Goal: Task Accomplishment & Management: Manage account settings

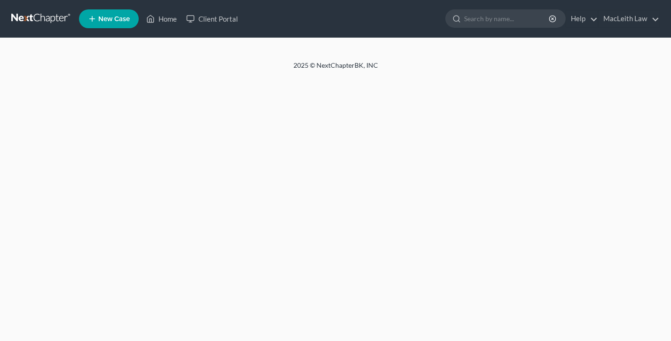
select select "10"
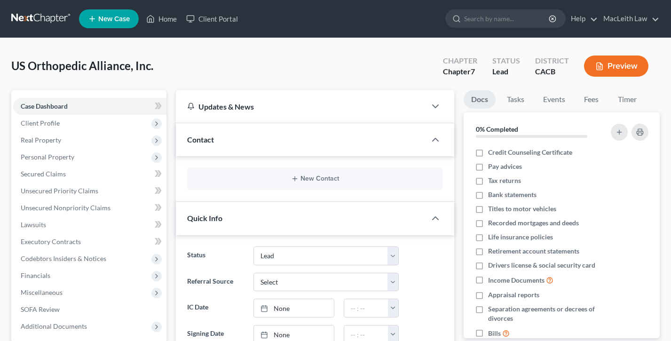
click at [599, 55] on button "Preview" at bounding box center [616, 65] width 64 height 21
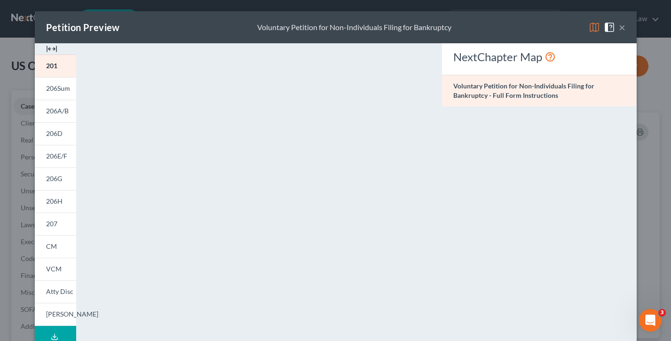
click at [622, 28] on button "×" at bounding box center [621, 27] width 7 height 11
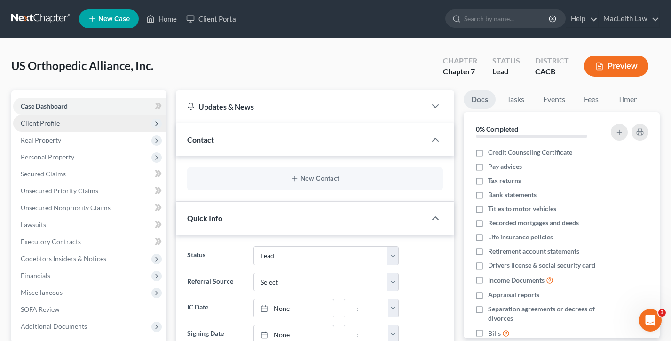
click at [59, 125] on span "Client Profile" at bounding box center [89, 123] width 153 height 17
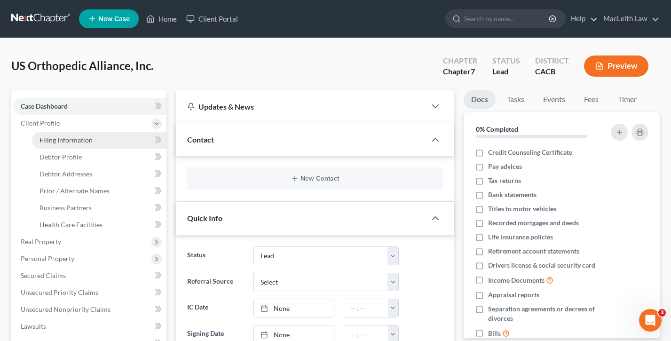
click at [59, 139] on span "Filing Information" at bounding box center [65, 140] width 53 height 8
select select "2"
select select "1"
select select "0"
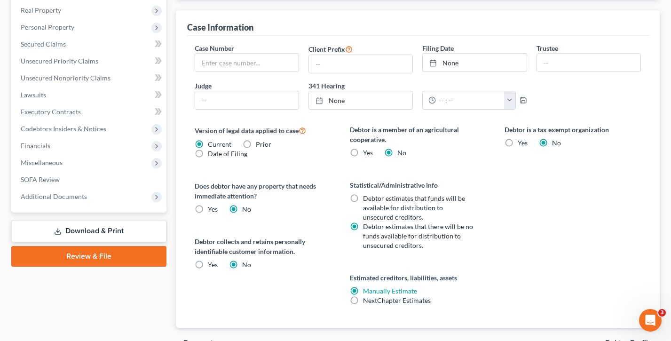
scroll to position [232, 0]
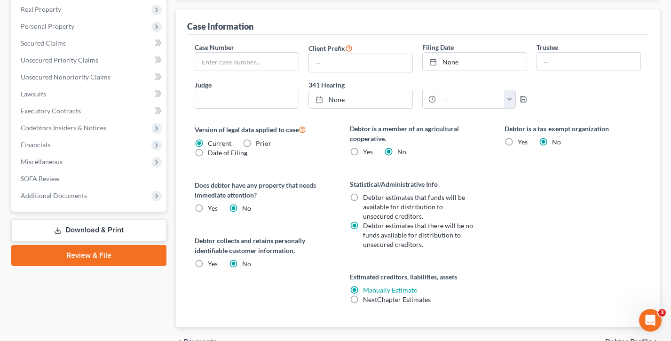
click at [363, 297] on label "NextChapter Estimates" at bounding box center [397, 299] width 68 height 9
click at [367, 297] on input "NextChapter Estimates" at bounding box center [370, 298] width 6 height 6
radio input "true"
click at [363, 289] on label "Manually Estimate Manually Estimate" at bounding box center [390, 289] width 54 height 9
click at [367, 289] on input "Manually Estimate Manually Estimate" at bounding box center [370, 288] width 6 height 6
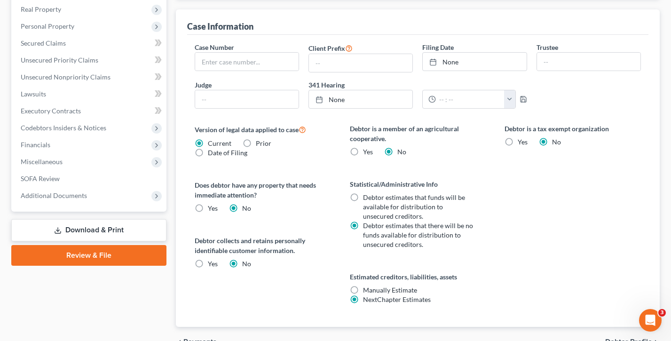
radio input "true"
radio input "false"
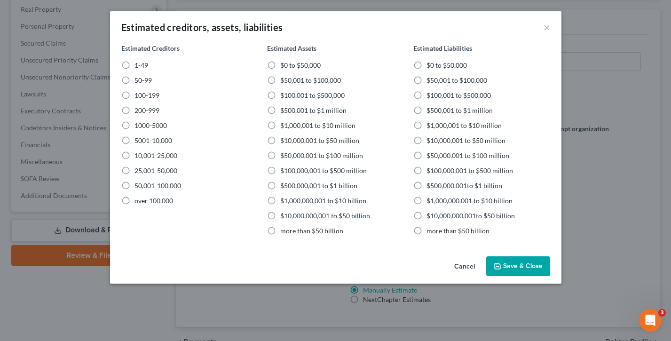
click at [468, 263] on button "Cancel" at bounding box center [464, 266] width 36 height 19
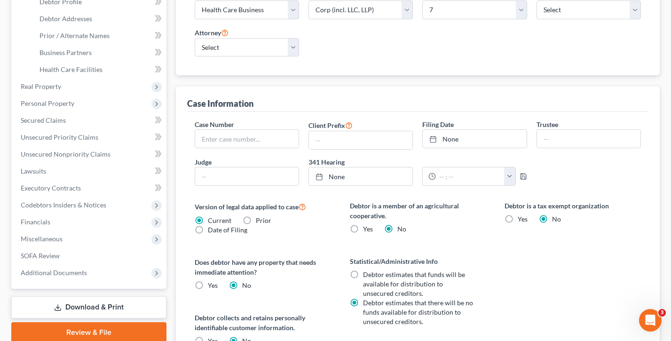
scroll to position [156, 0]
drag, startPoint x: 250, startPoint y: 103, endPoint x: 180, endPoint y: 101, distance: 70.5
click at [180, 101] on div "Case Information Case Number Client Prefix Filing Date None close Date Time che…" at bounding box center [418, 244] width 484 height 317
click at [260, 101] on div "Case Information" at bounding box center [417, 98] width 461 height 25
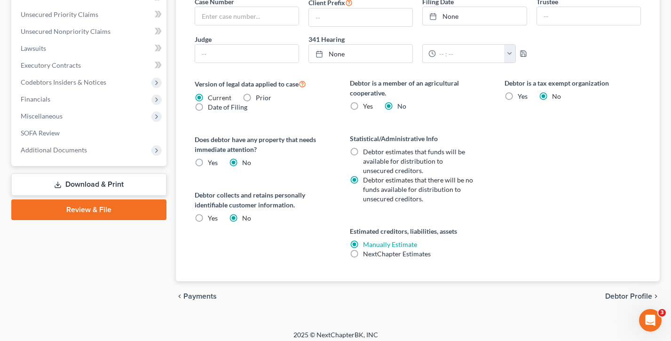
scroll to position [283, 0]
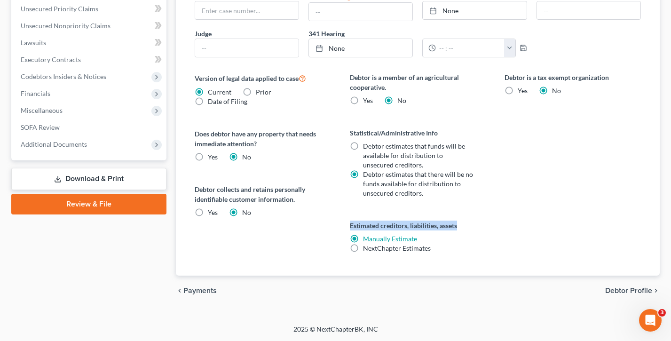
drag, startPoint x: 468, startPoint y: 224, endPoint x: 350, endPoint y: 225, distance: 118.4
click at [350, 225] on label "Estimated creditors, liabilities, assets" at bounding box center [418, 225] width 136 height 10
click at [305, 225] on div "Version of legal data applied to case Current Prior Date of Filing Legal data v…" at bounding box center [262, 173] width 155 height 203
click at [363, 237] on label "Manually Estimate Manually Estimate" at bounding box center [390, 238] width 54 height 9
click at [367, 237] on input "Manually Estimate Manually Estimate" at bounding box center [370, 237] width 6 height 6
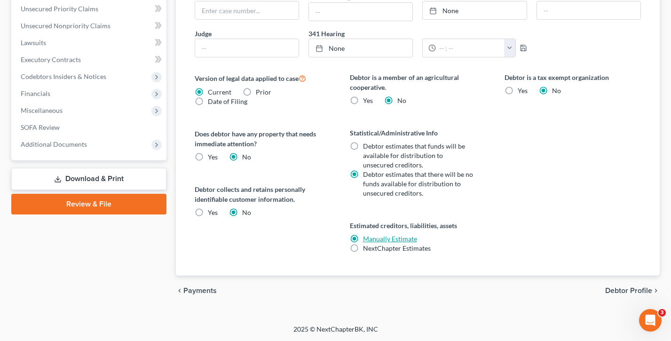
click at [386, 237] on link "Manually Estimate" at bounding box center [390, 239] width 54 height 8
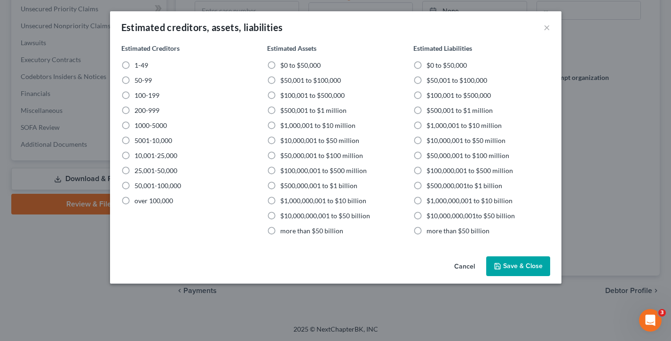
click at [453, 265] on button "Cancel" at bounding box center [464, 266] width 36 height 19
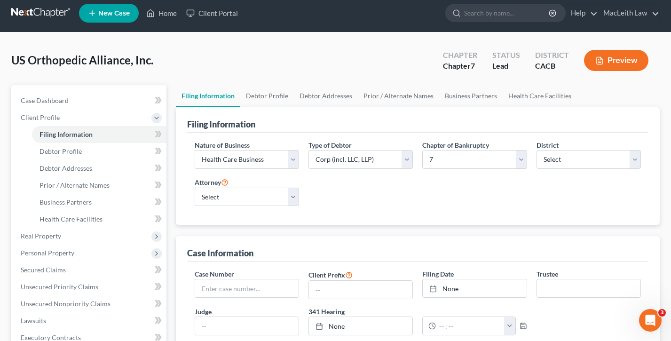
scroll to position [0, 0]
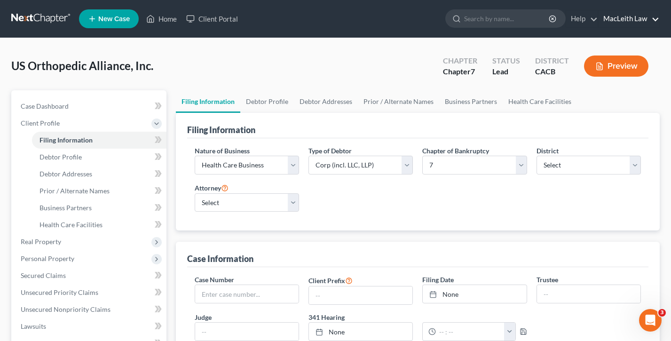
click at [627, 14] on link "MacLeith Law" at bounding box center [628, 18] width 61 height 17
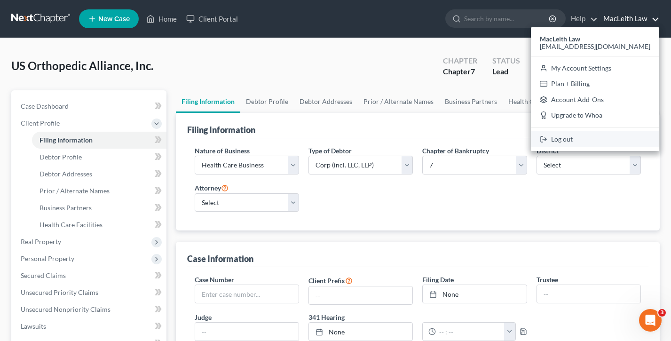
click at [572, 142] on link "Log out" at bounding box center [595, 139] width 128 height 16
